Goal: Check status: Check status

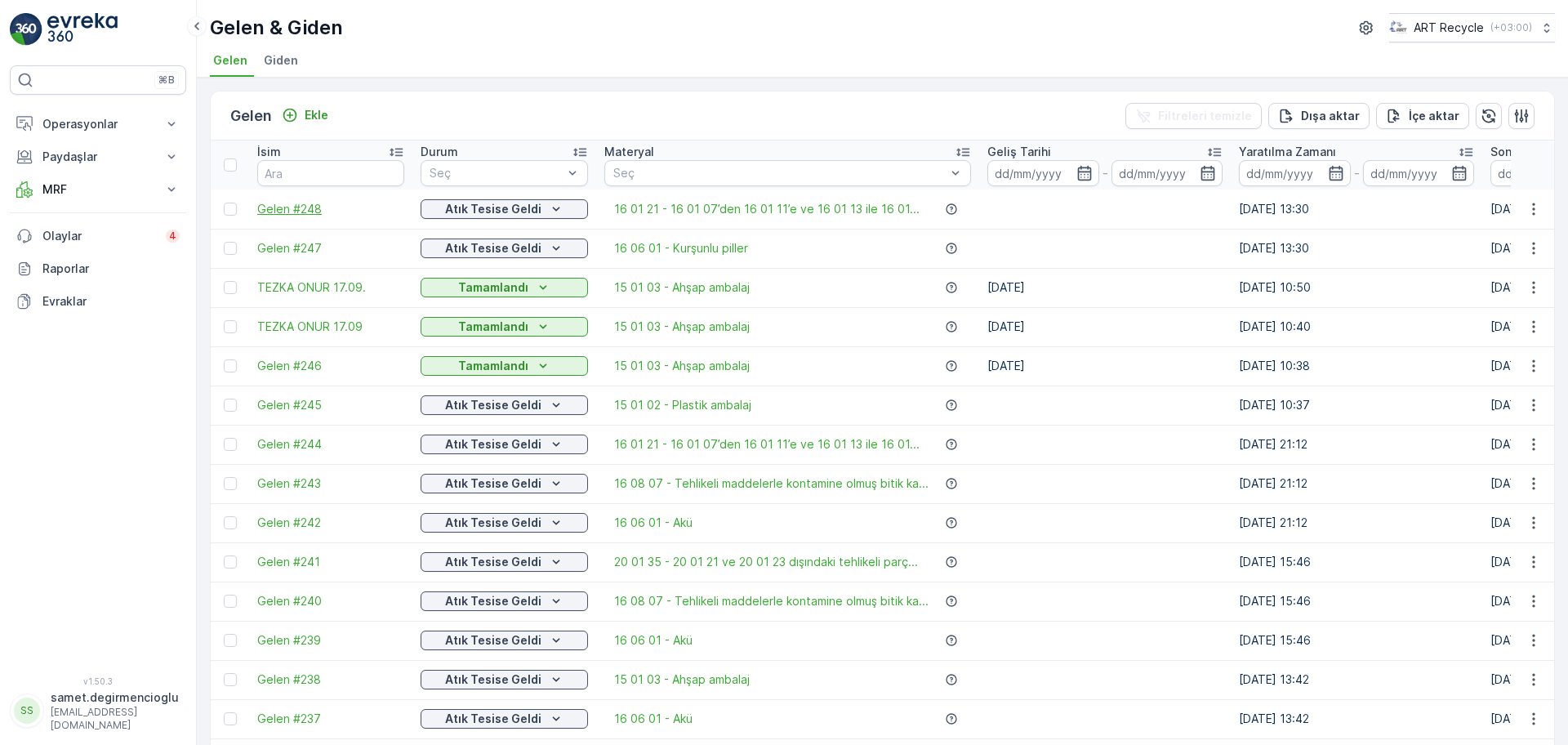
click at [282, 210] on span "Gelen #248" at bounding box center [330, 209] width 147 height 16
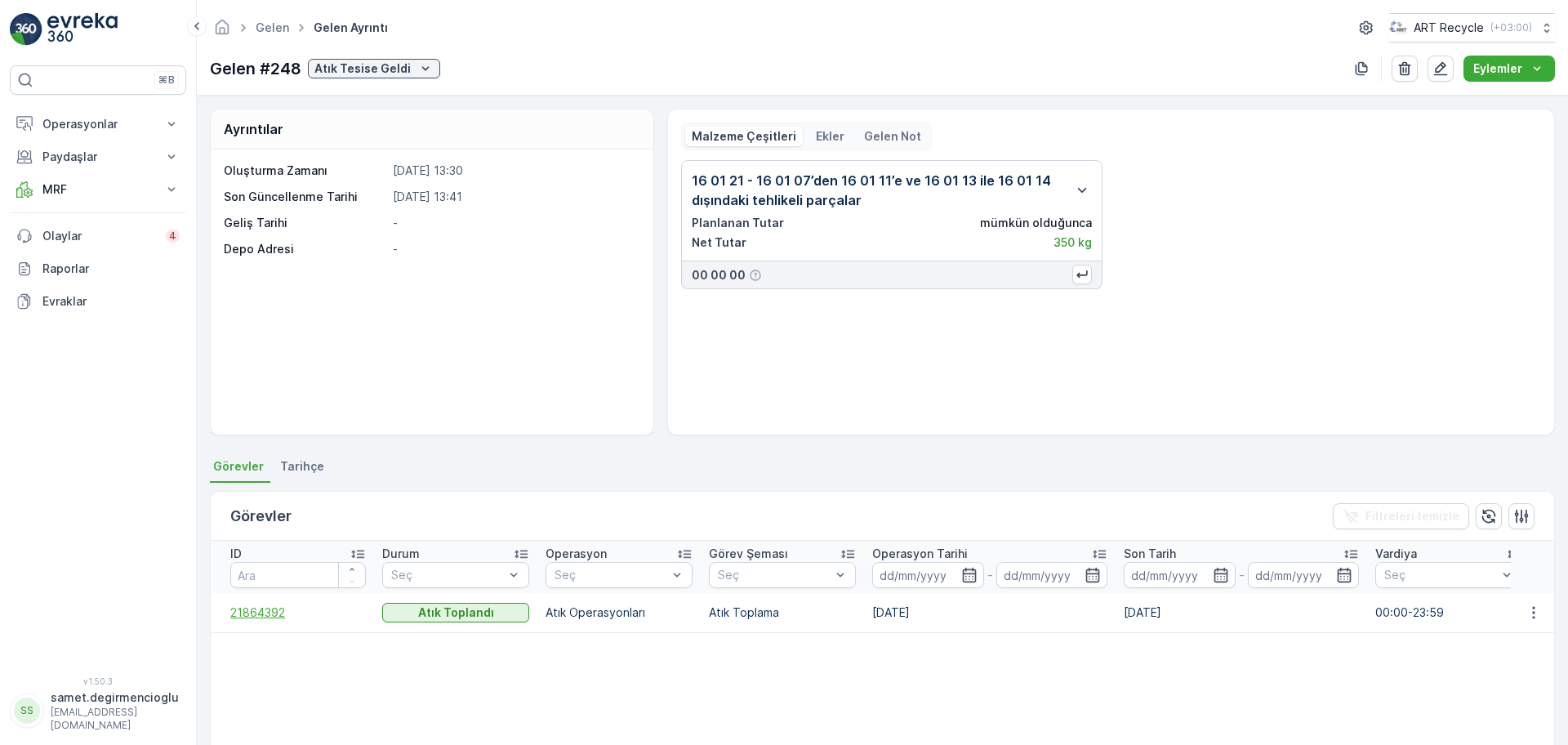
click at [261, 605] on span "21864392" at bounding box center [298, 612] width 136 height 16
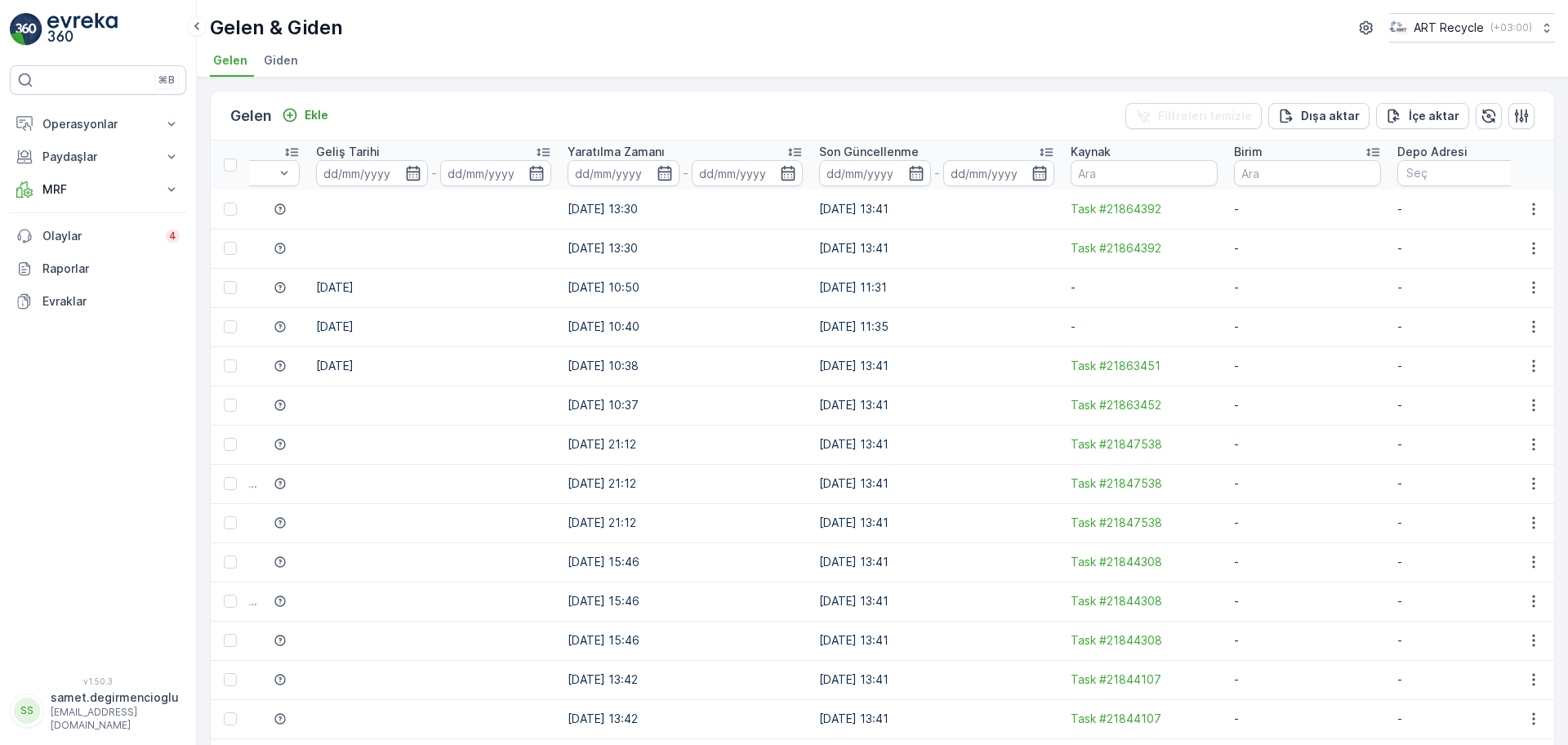
scroll to position [0, 710]
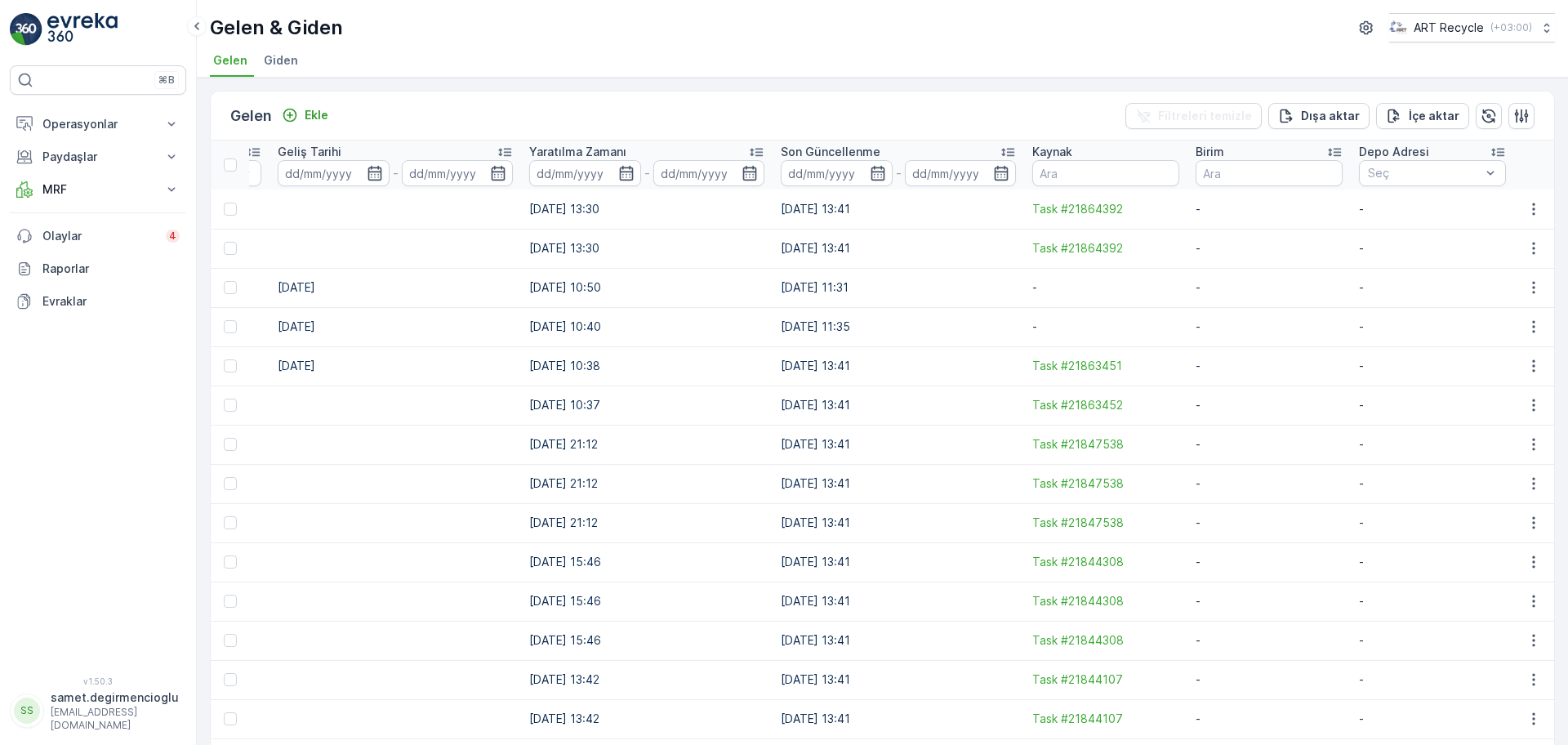
drag, startPoint x: 835, startPoint y: 241, endPoint x: 923, endPoint y: 241, distance: 88.0
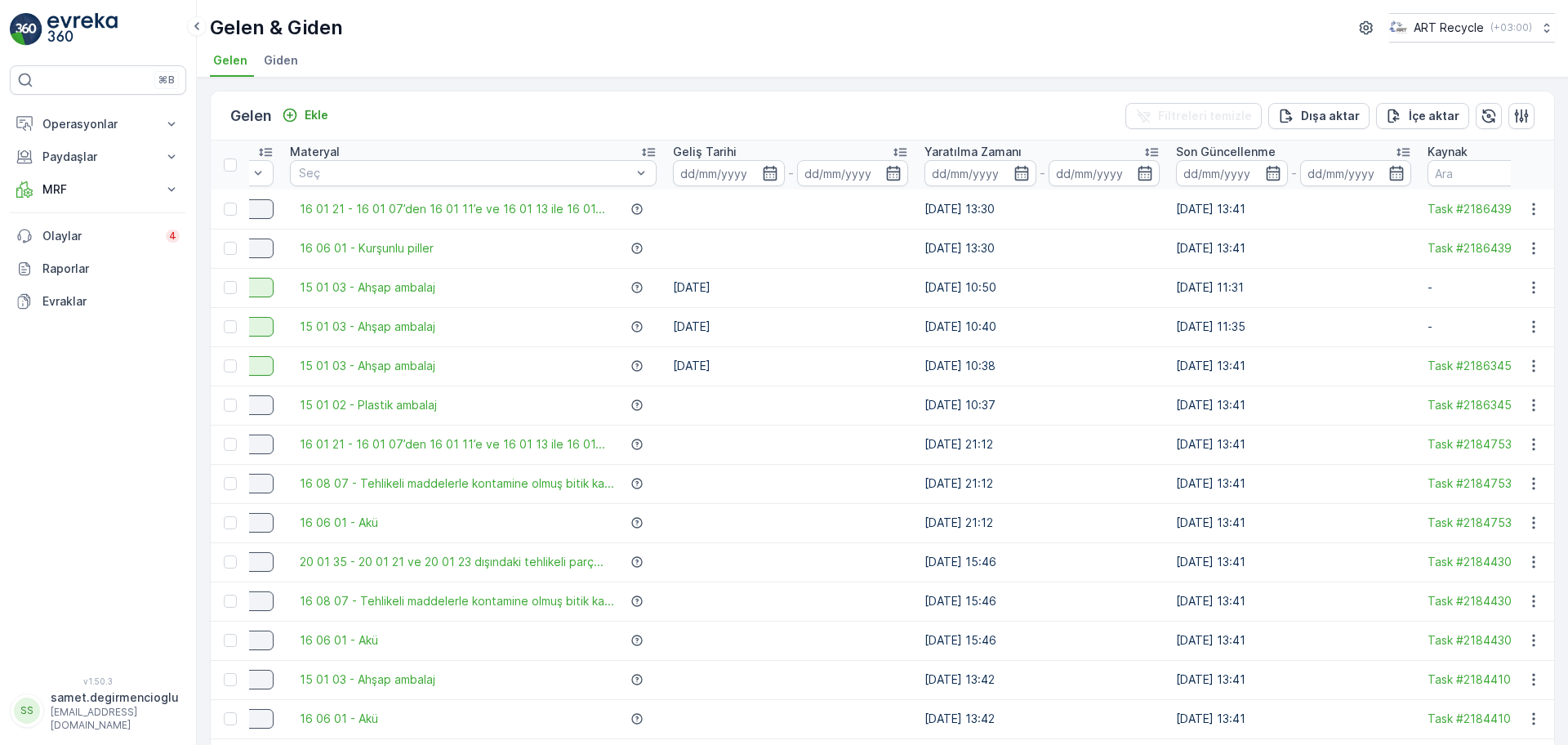
scroll to position [0, 0]
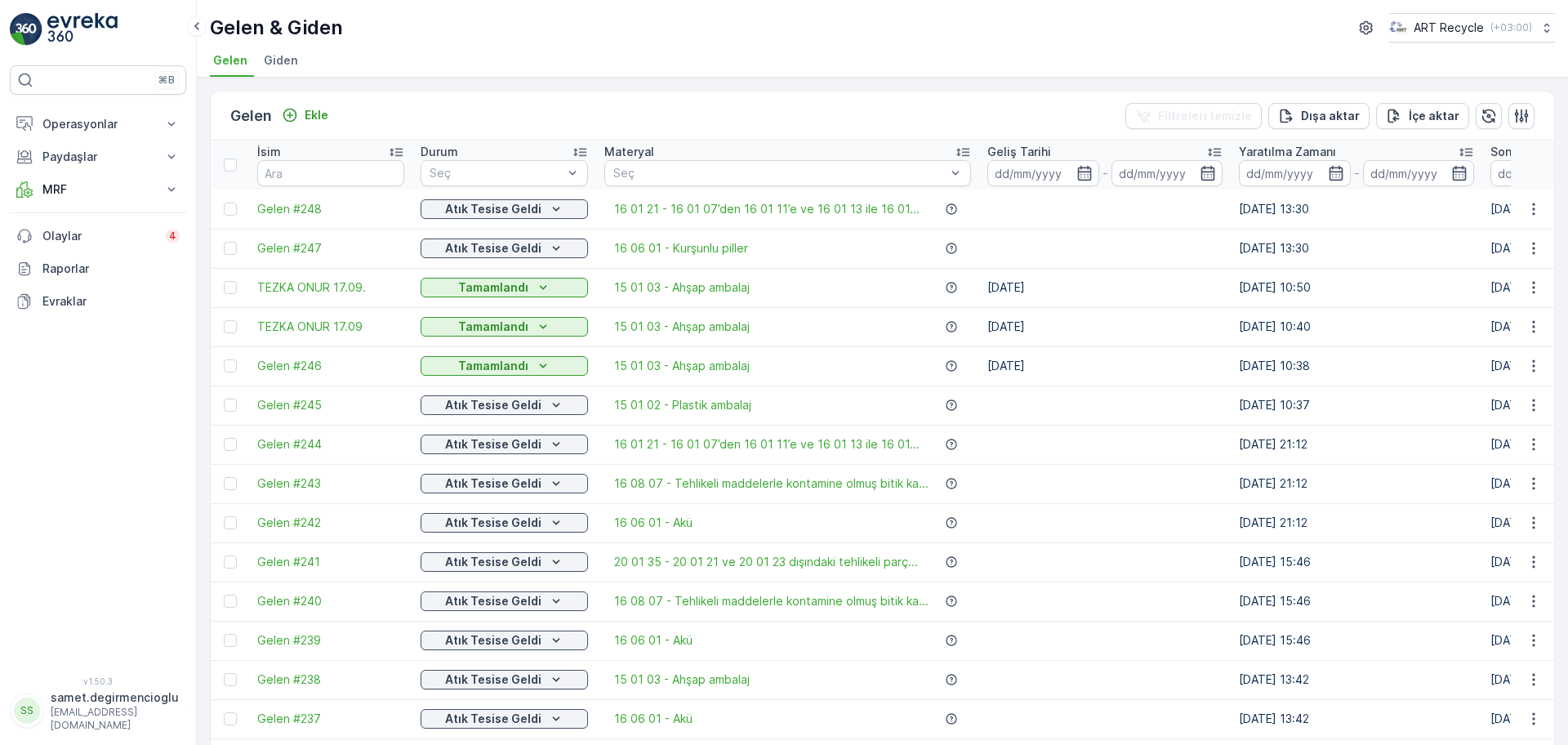
drag, startPoint x: 787, startPoint y: 244, endPoint x: 588, endPoint y: 237, distance: 199.1
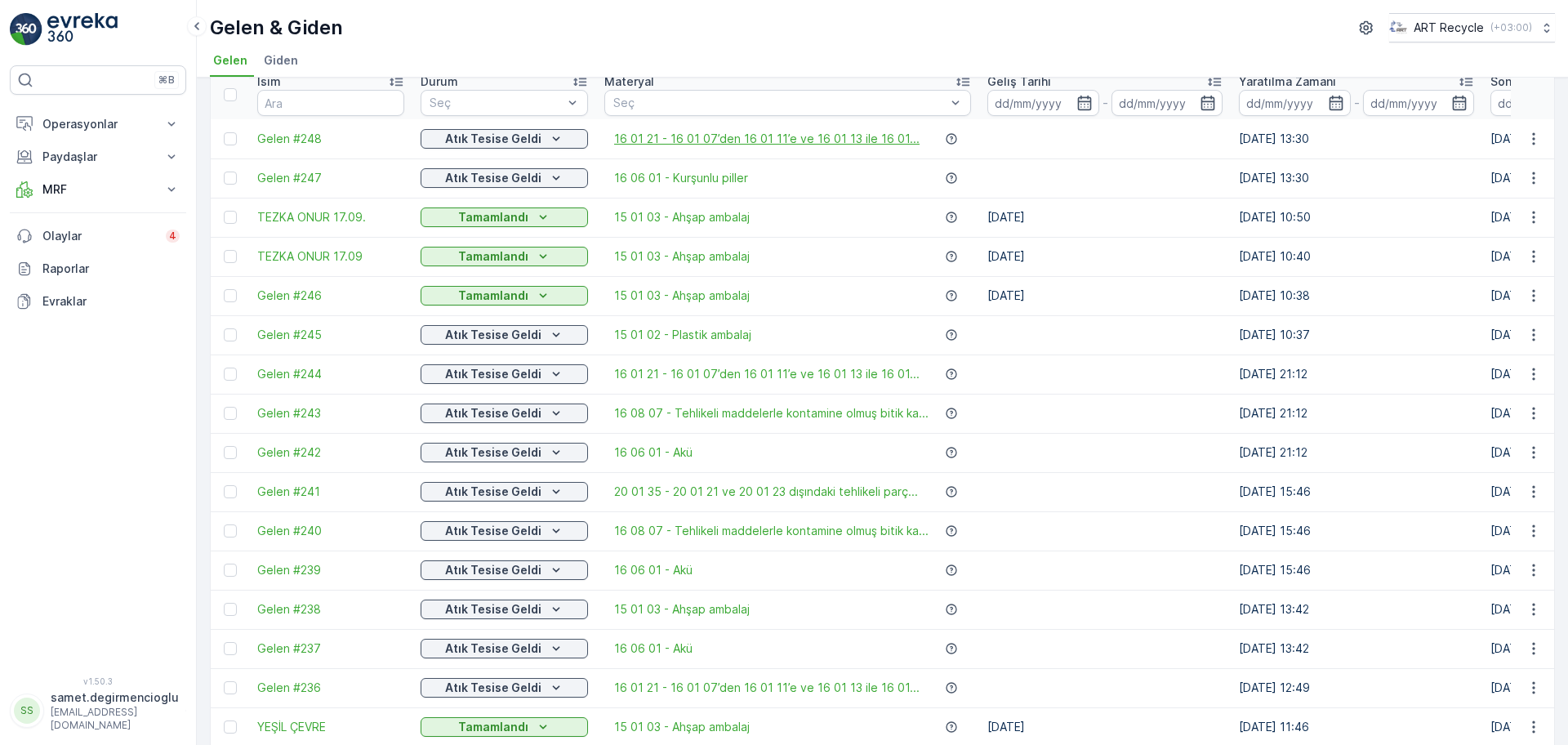
scroll to position [102, 0]
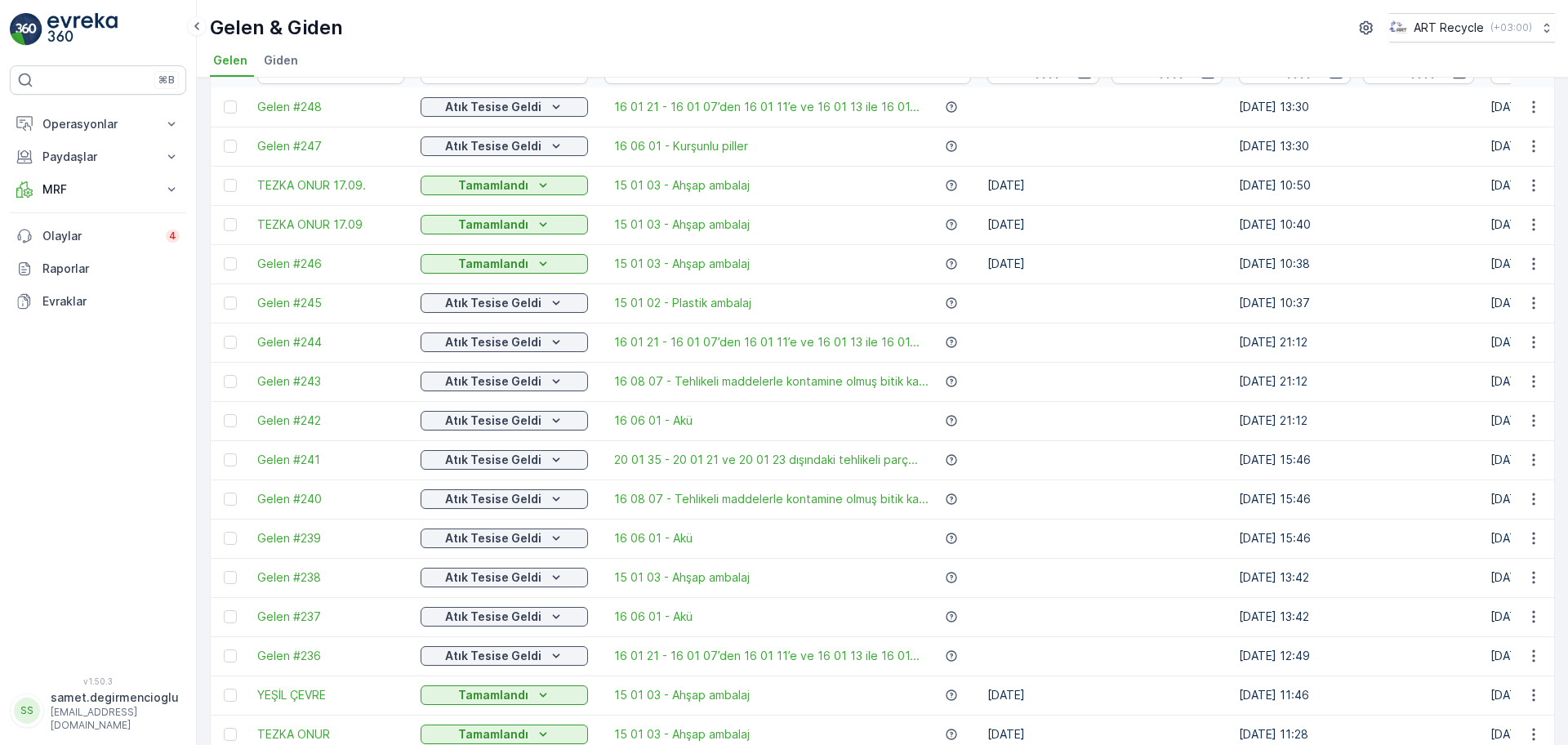
drag, startPoint x: 729, startPoint y: 299, endPoint x: 975, endPoint y: 320, distance: 246.9
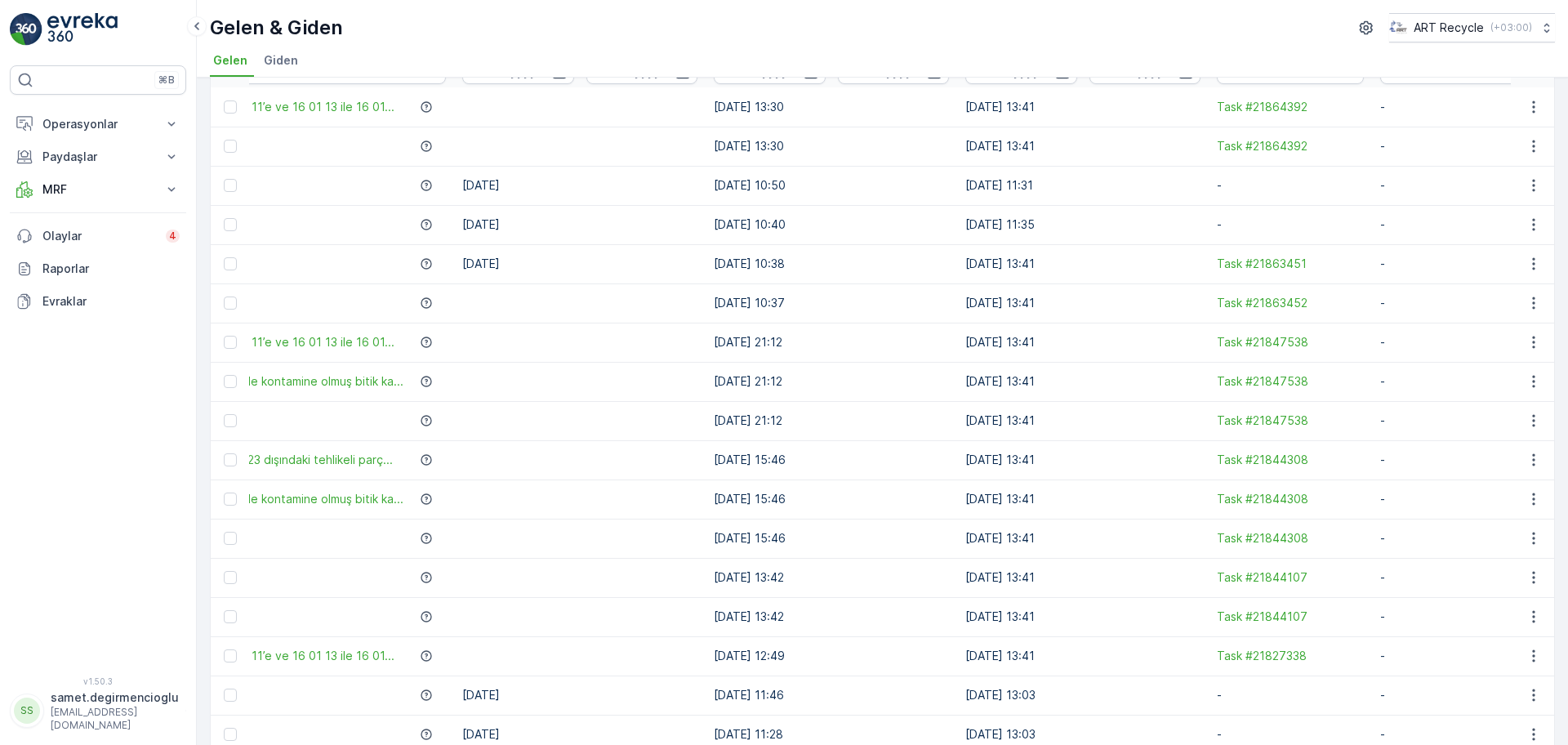
scroll to position [0, 710]
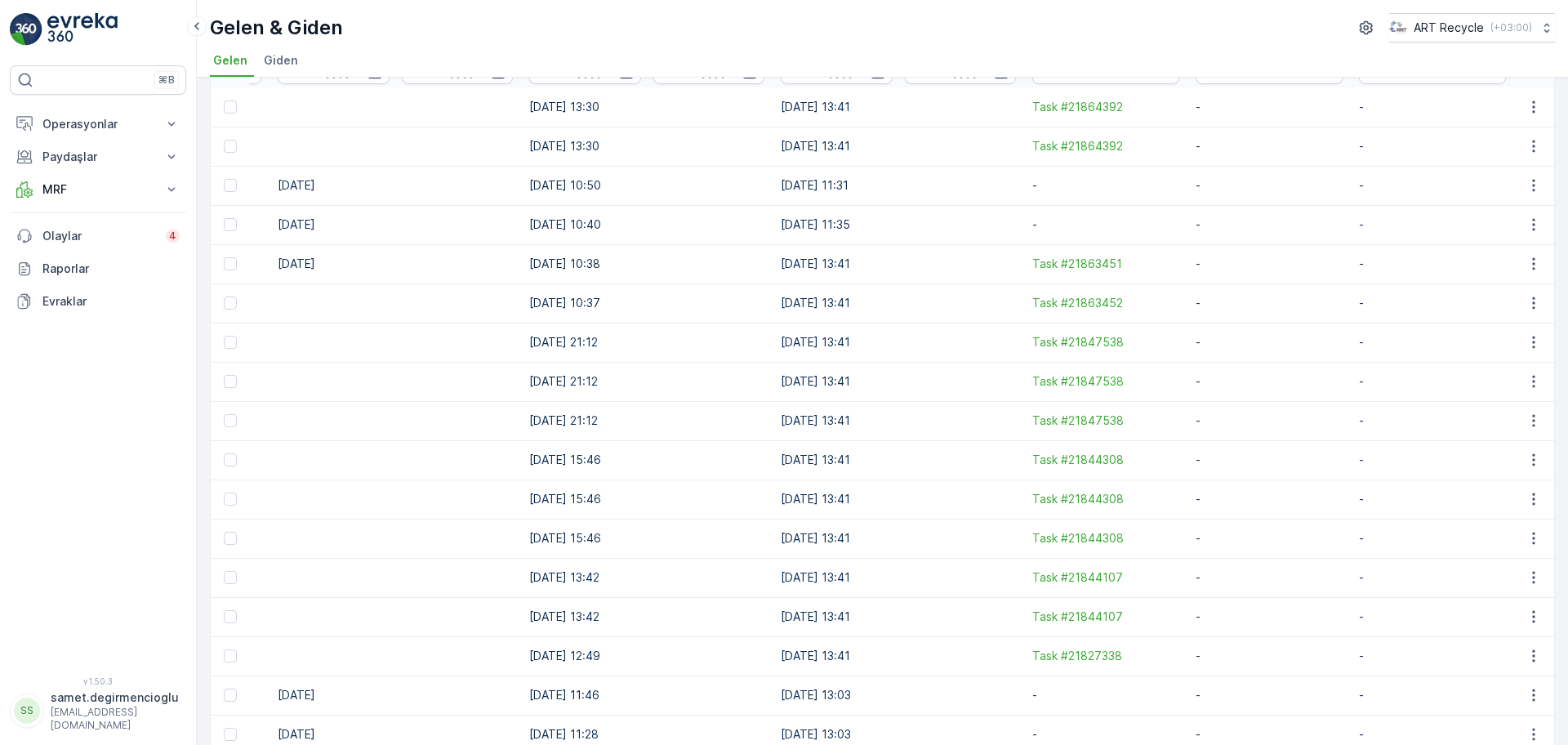
drag, startPoint x: 1010, startPoint y: 316, endPoint x: 1122, endPoint y: 321, distance: 112.1
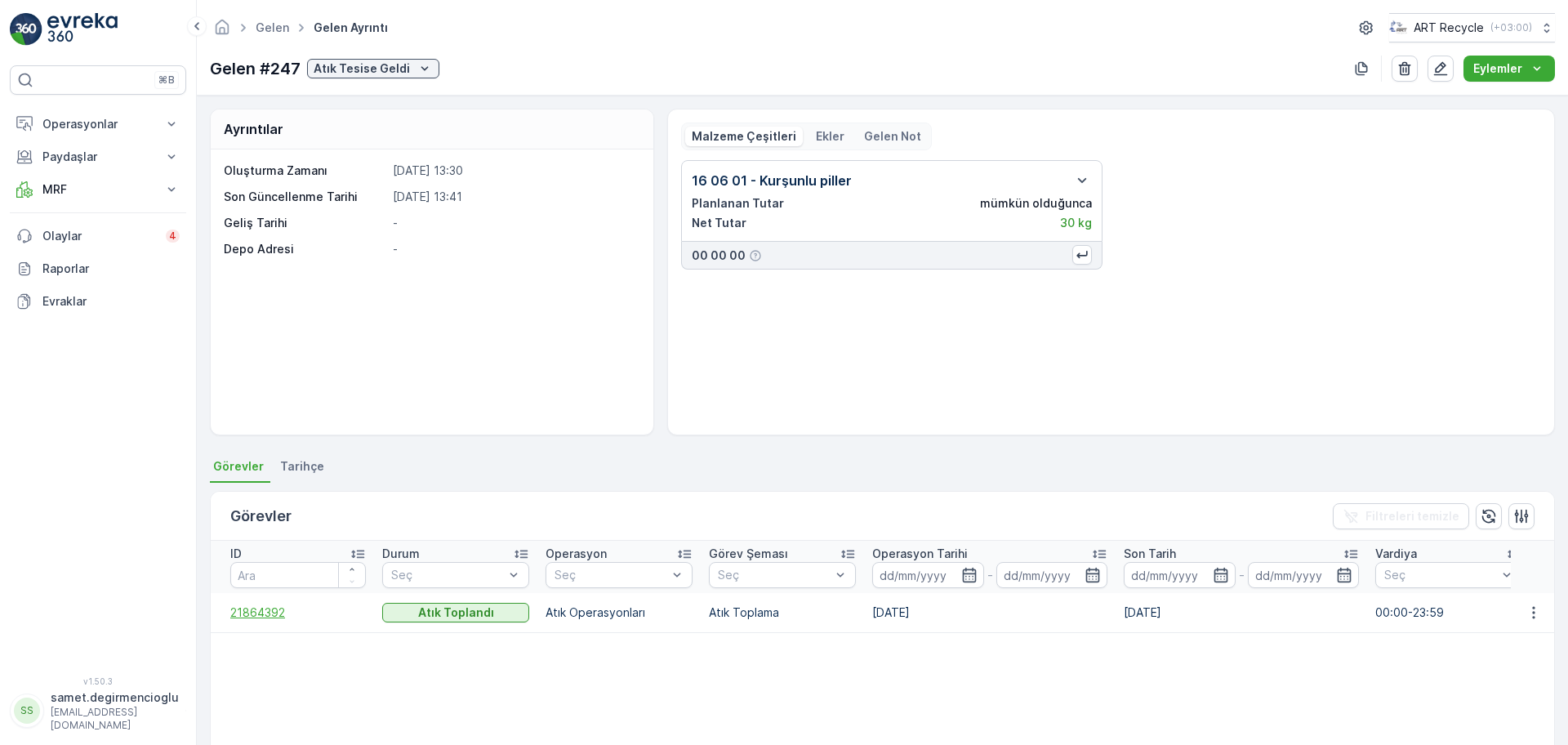
click at [257, 615] on span "21864392" at bounding box center [298, 612] width 136 height 16
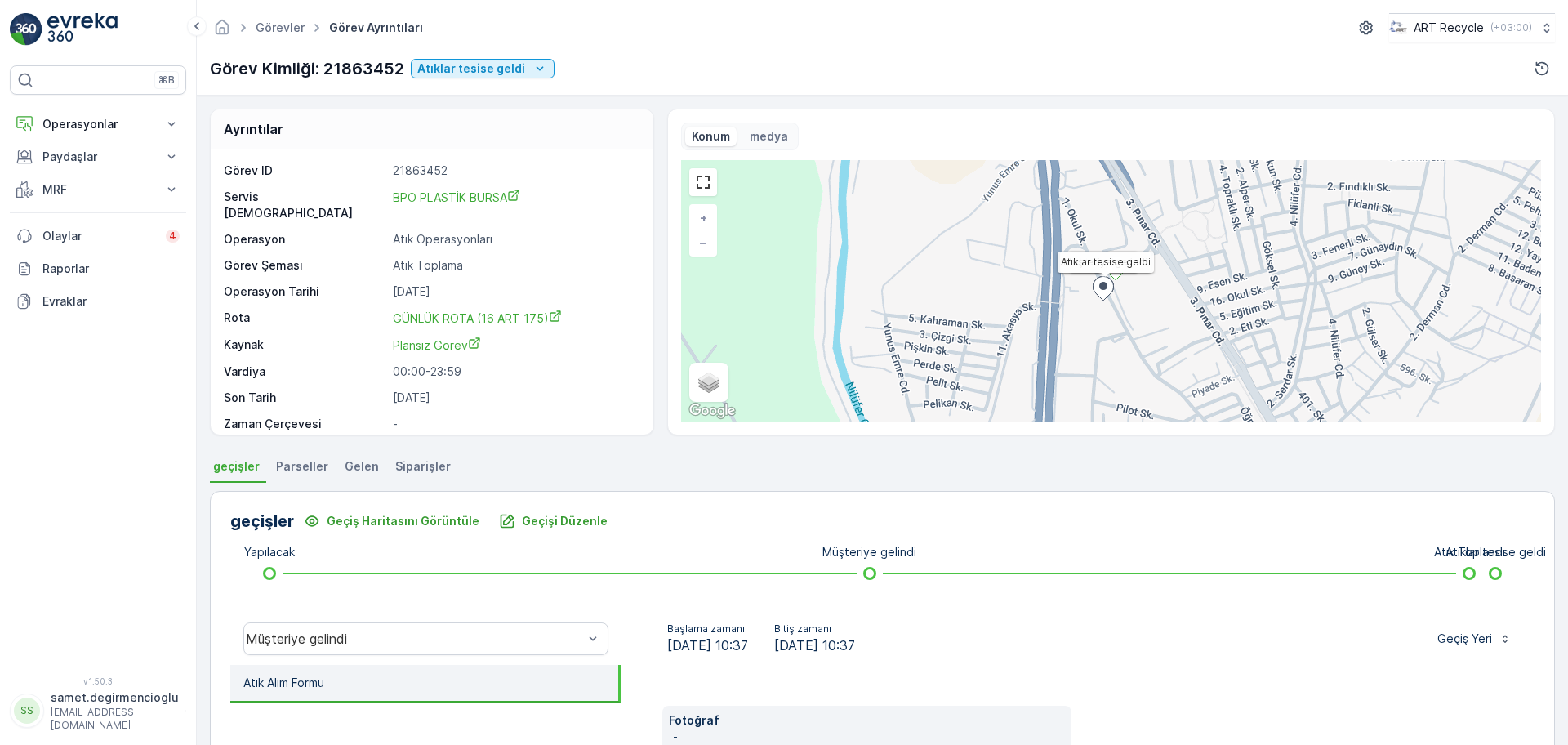
click at [360, 465] on span "Gelen" at bounding box center [362, 466] width 34 height 16
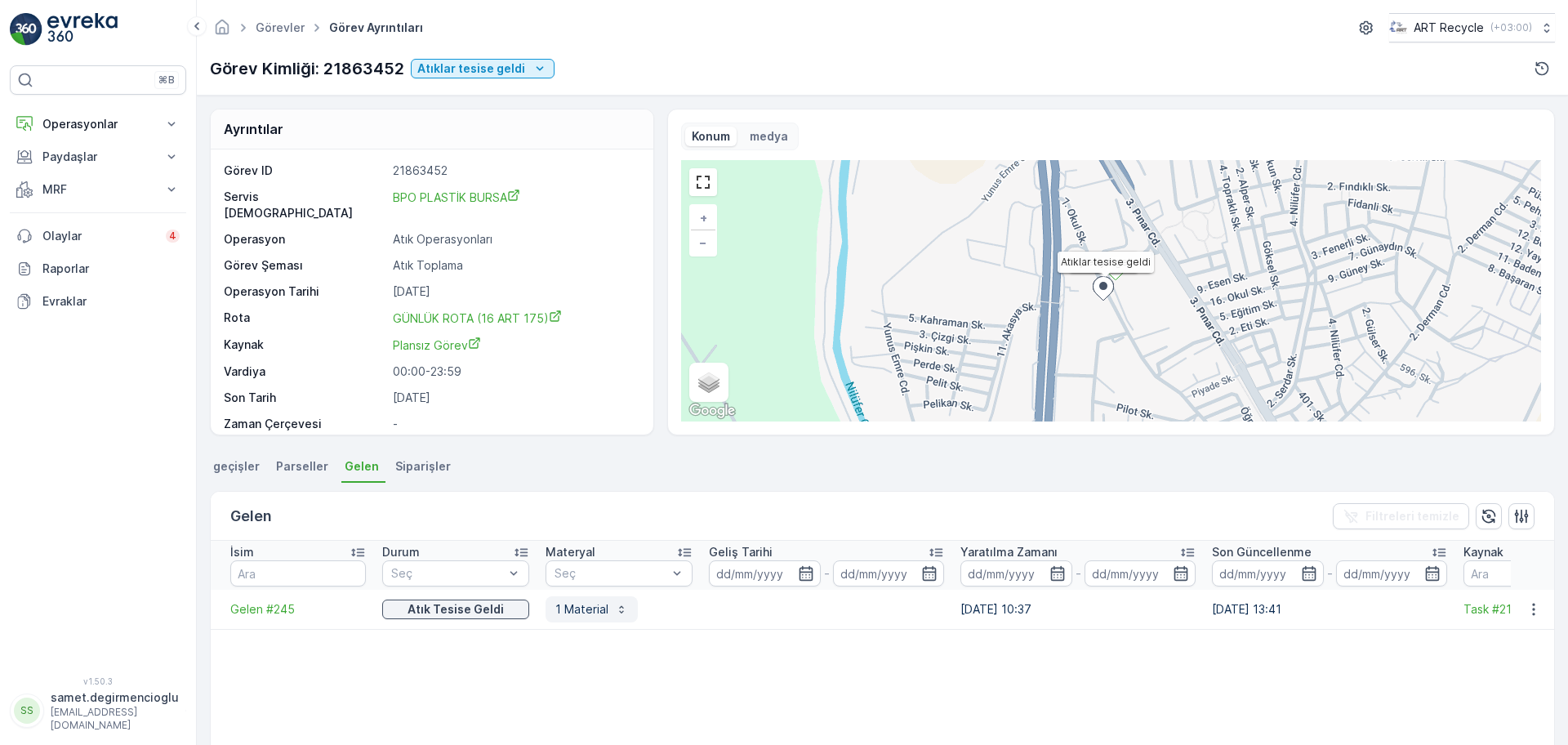
click at [565, 611] on p "1 Material" at bounding box center [582, 608] width 53 height 16
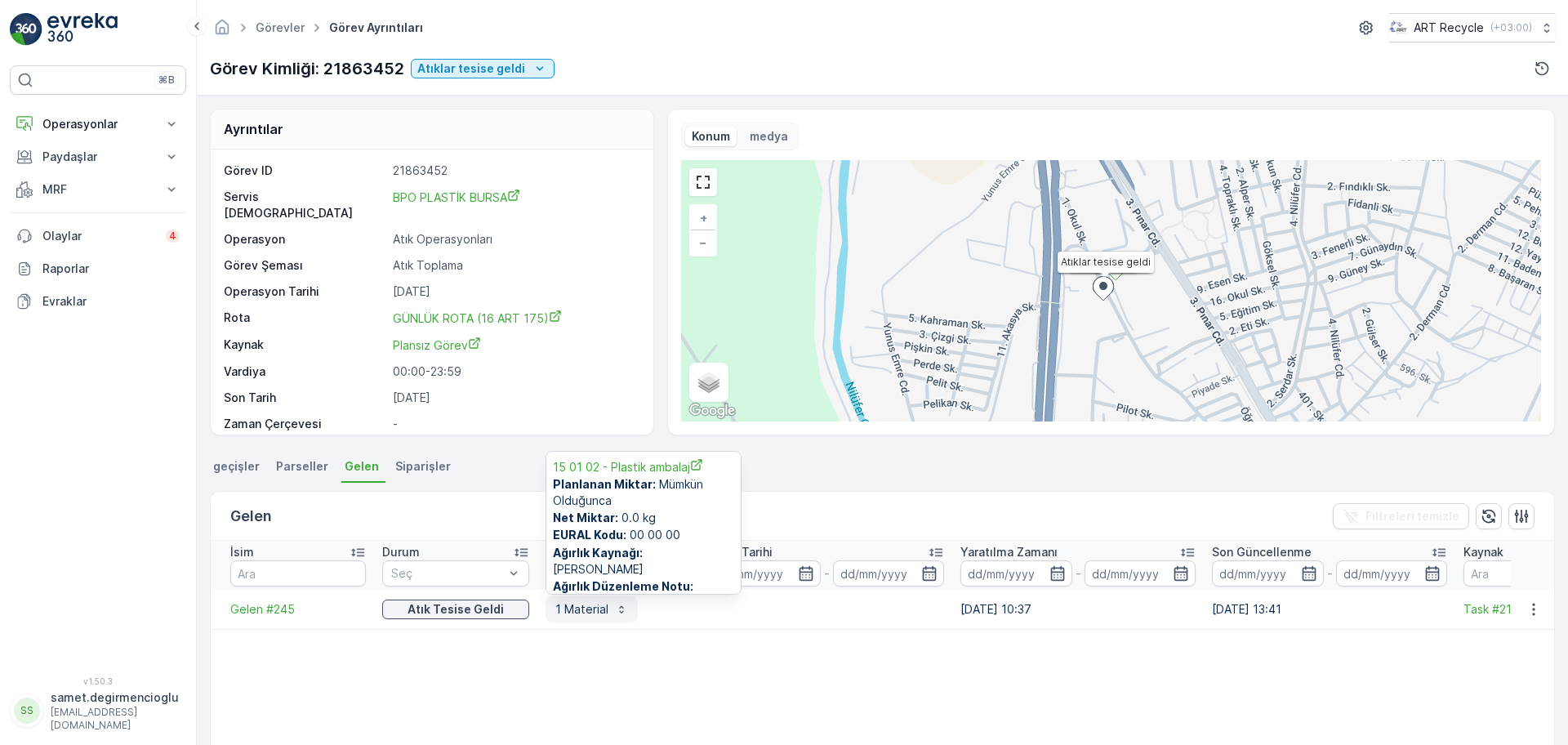
click at [565, 611] on p "1 Material" at bounding box center [582, 608] width 53 height 16
